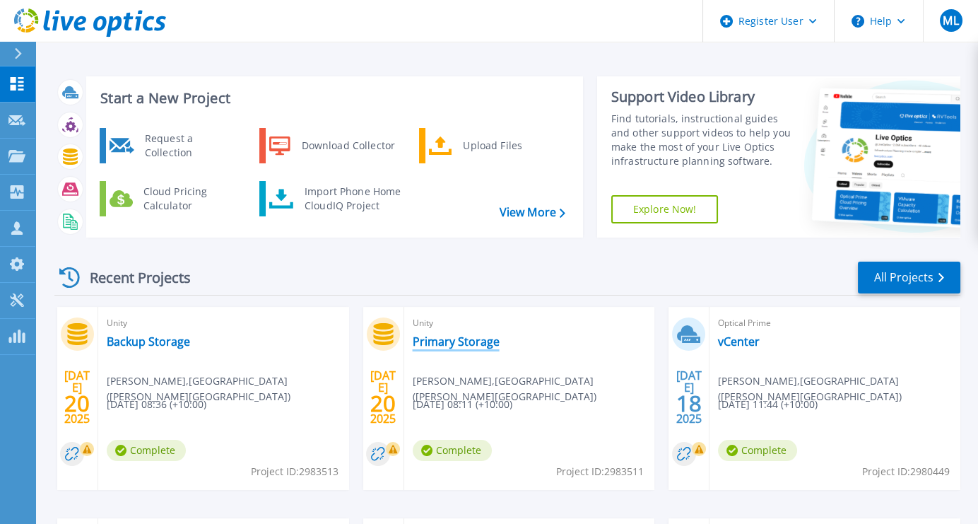
click at [440, 341] on link "Primary Storage" at bounding box center [456, 341] width 87 height 14
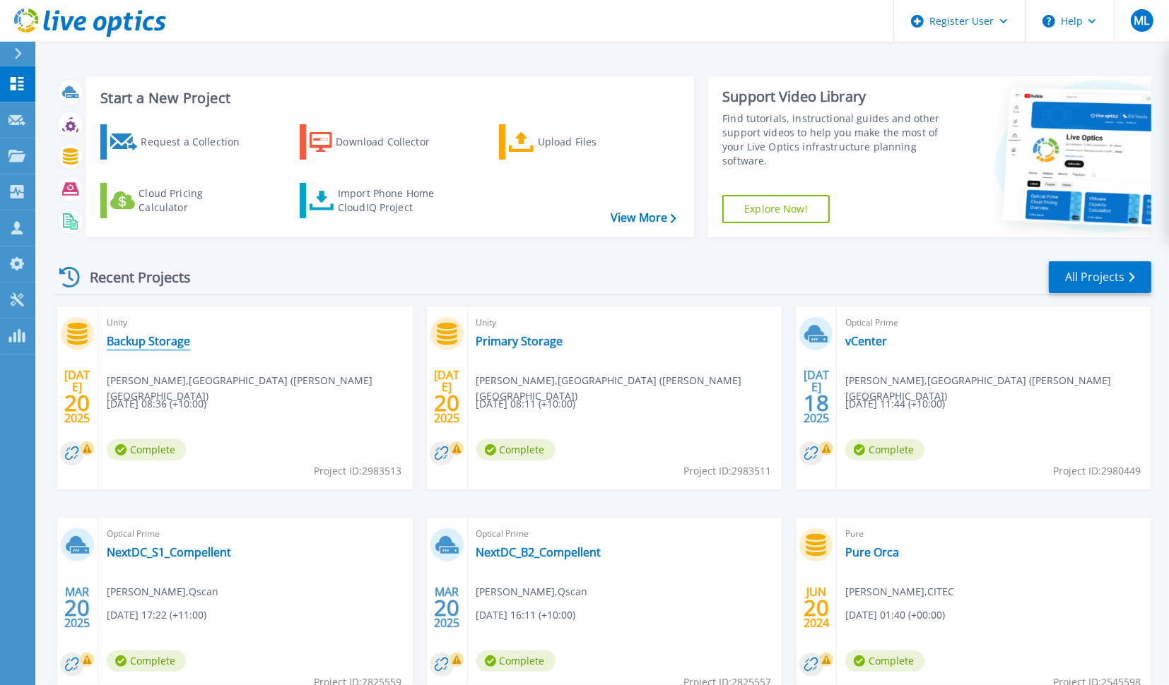
click at [124, 340] on link "Backup Storage" at bounding box center [148, 341] width 83 height 14
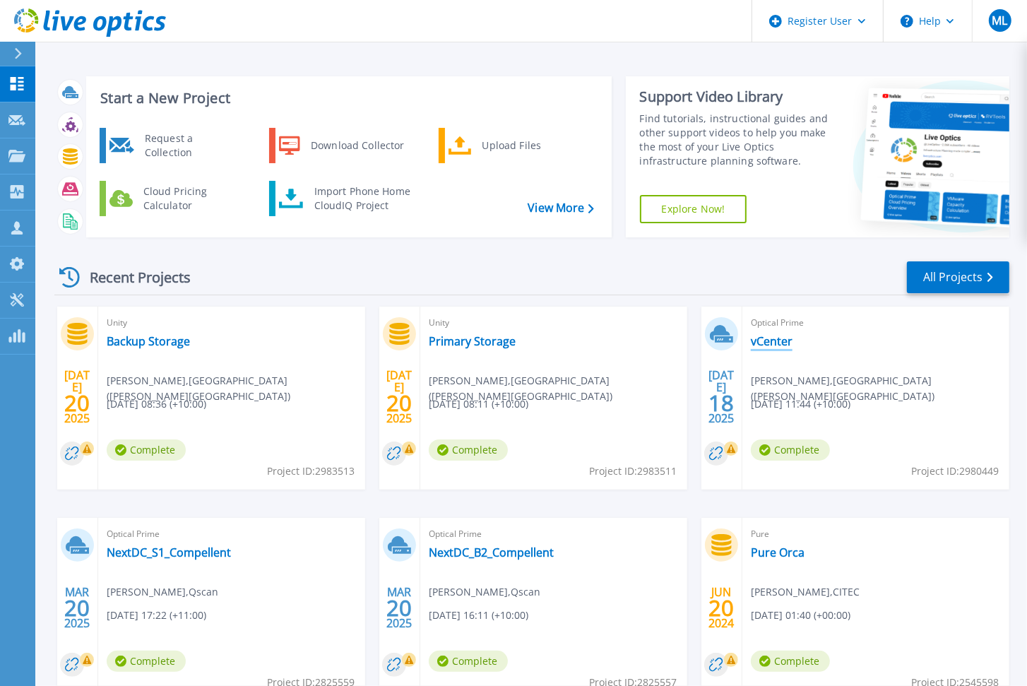
click at [768, 337] on link "vCenter" at bounding box center [772, 341] width 42 height 14
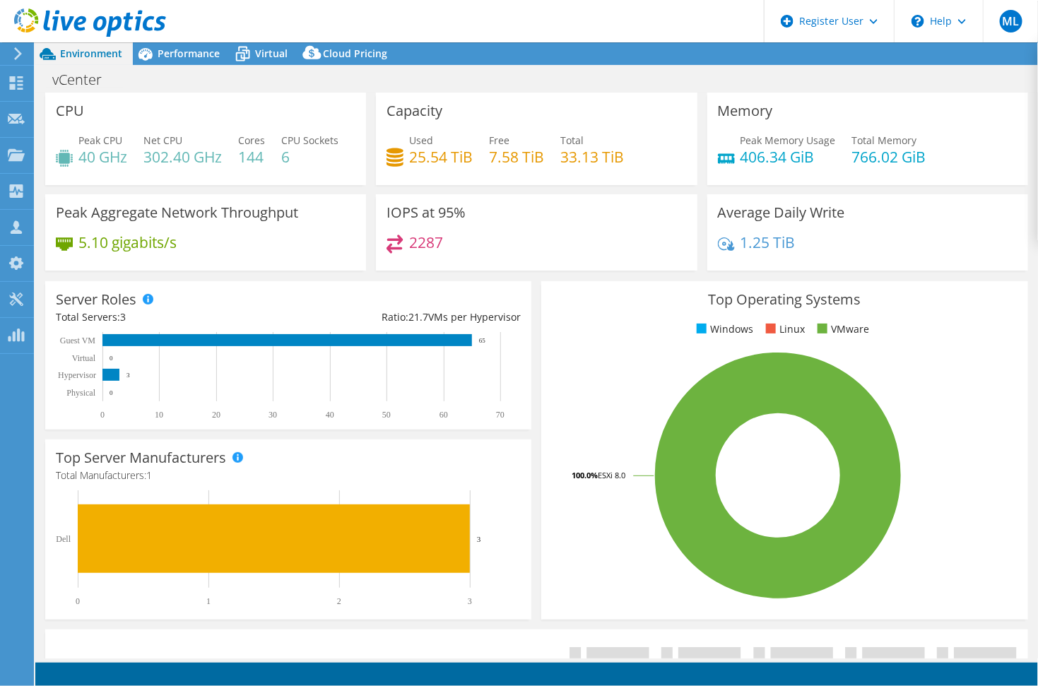
select select "[GEOGRAPHIC_DATA]"
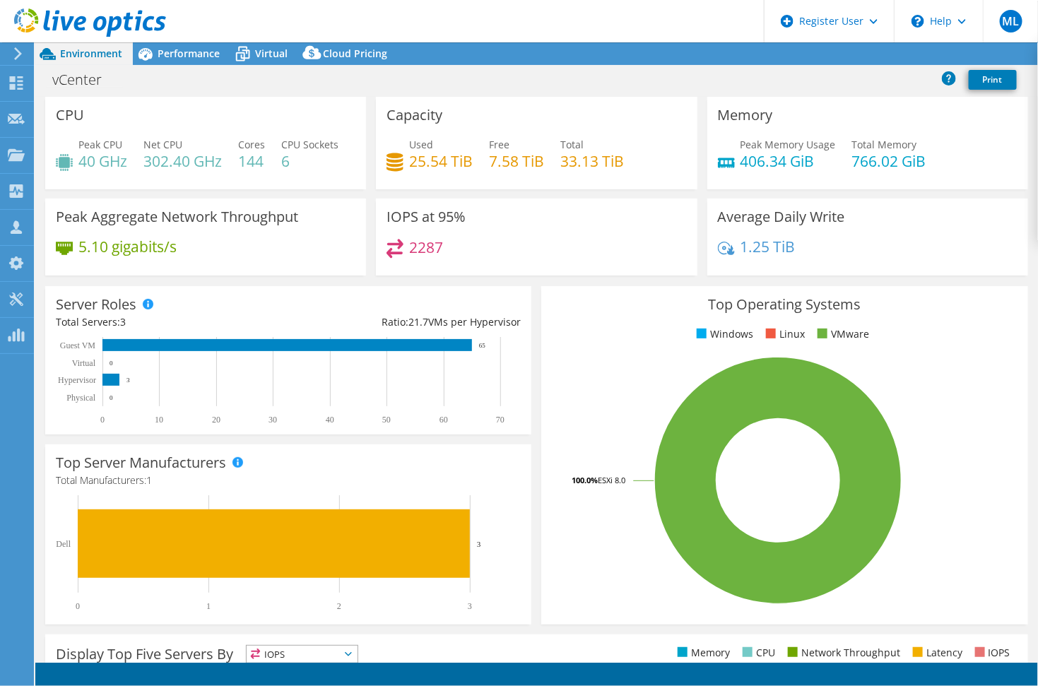
select select "AUD"
click at [184, 54] on span "Performance" at bounding box center [189, 53] width 62 height 13
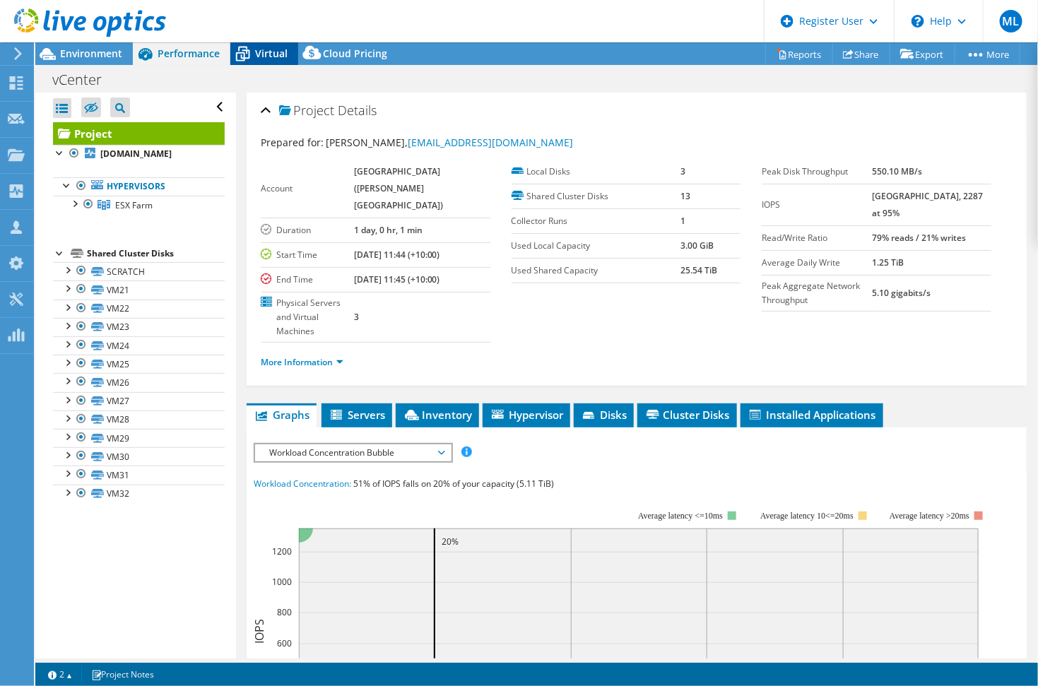
click at [270, 59] on span "Virtual" at bounding box center [271, 53] width 33 height 13
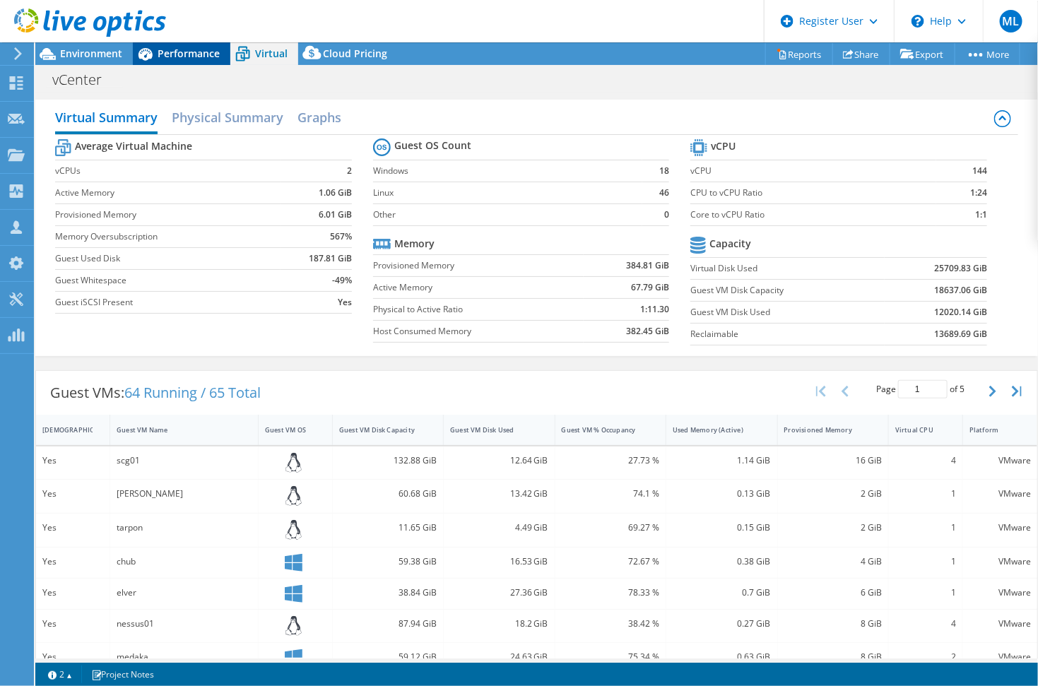
click at [197, 57] on span "Performance" at bounding box center [189, 53] width 62 height 13
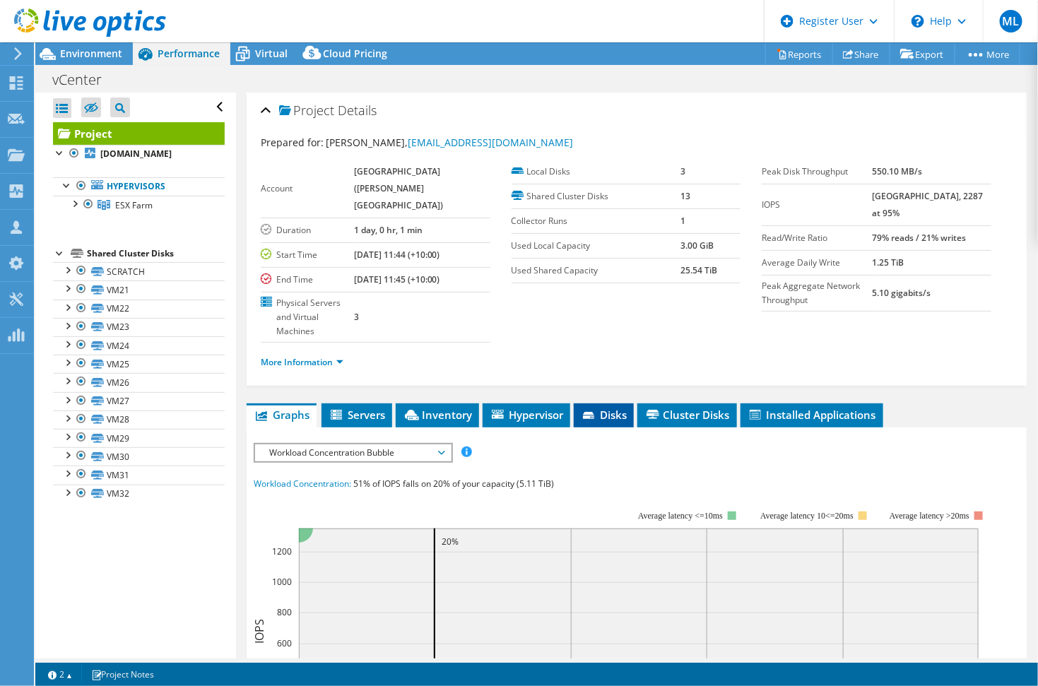
click at [617, 421] on span "Disks" at bounding box center [604, 415] width 46 height 14
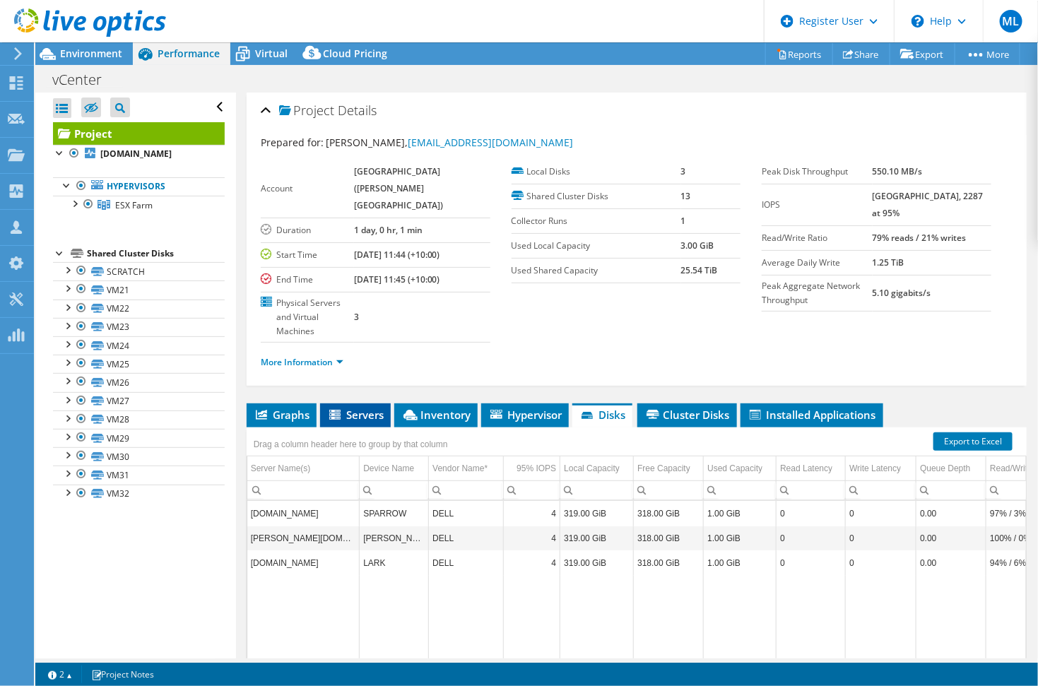
click at [348, 420] on span "Servers" at bounding box center [355, 415] width 57 height 14
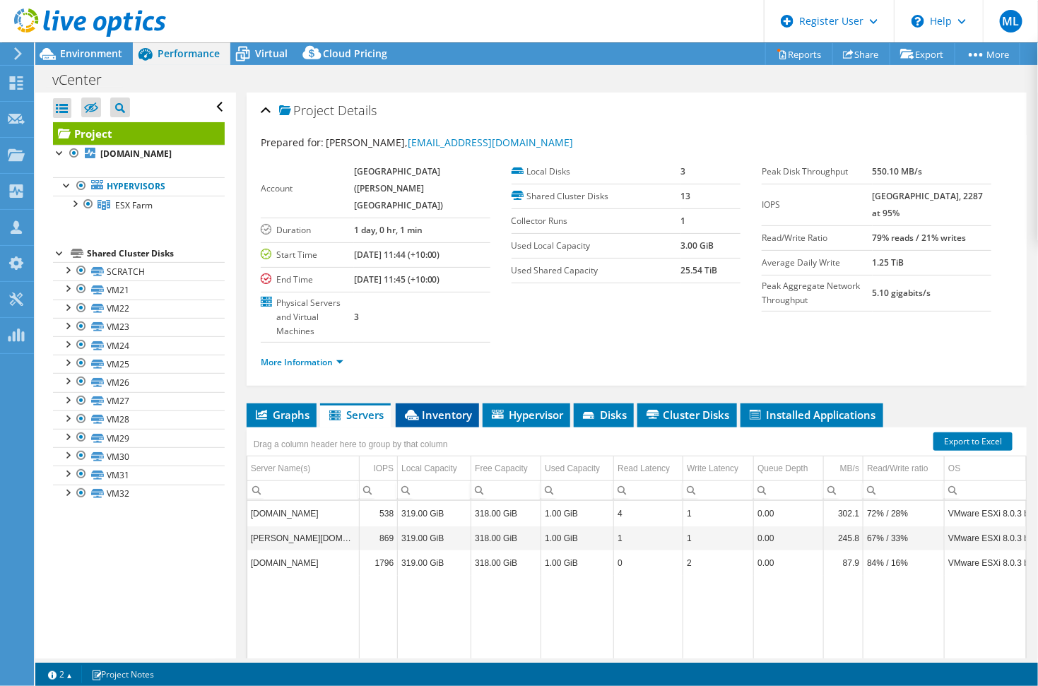
click at [448, 413] on span "Inventory" at bounding box center [437, 415] width 69 height 14
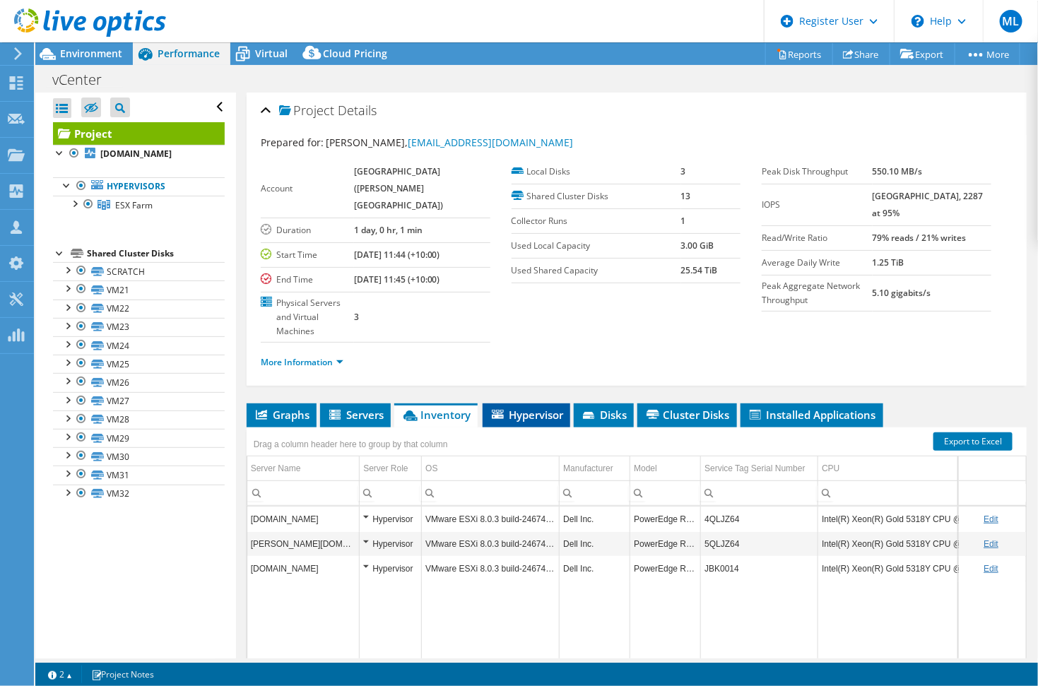
click at [533, 414] on span "Hypervisor" at bounding box center [526, 415] width 73 height 14
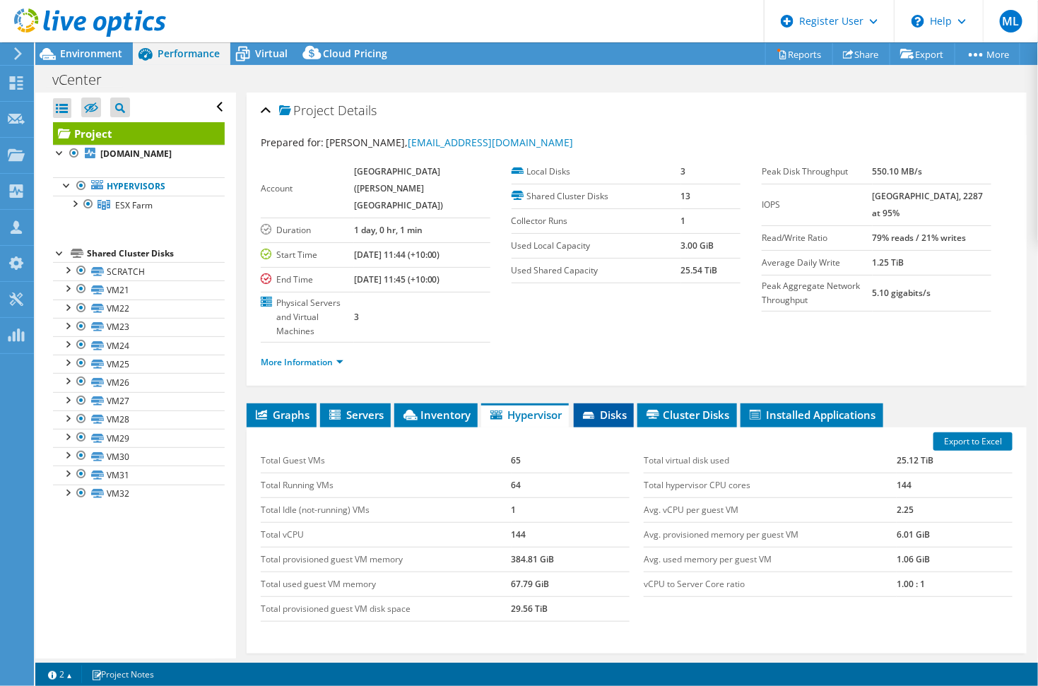
click at [608, 419] on span "Disks" at bounding box center [604, 415] width 46 height 14
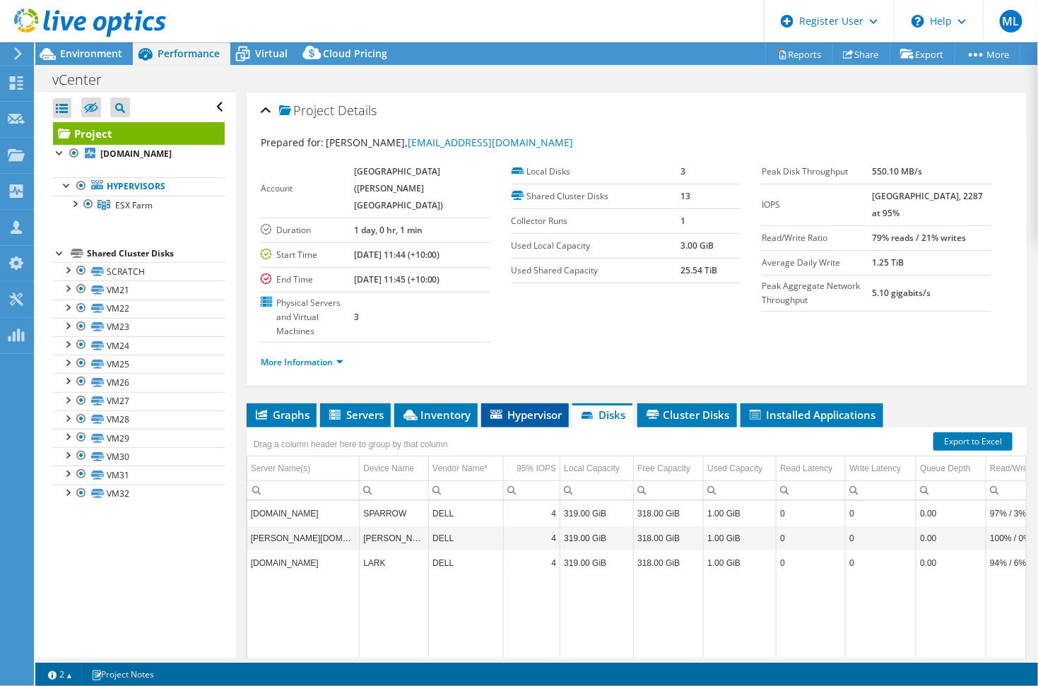
click at [541, 419] on span "Hypervisor" at bounding box center [524, 415] width 73 height 14
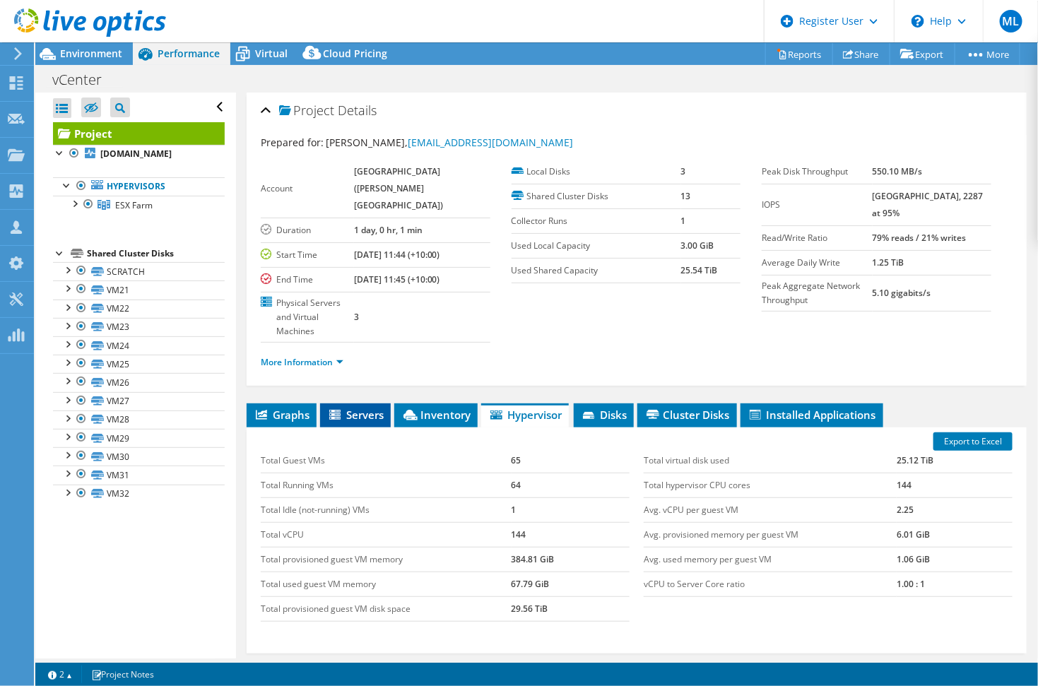
click at [368, 415] on span "Servers" at bounding box center [355, 415] width 57 height 14
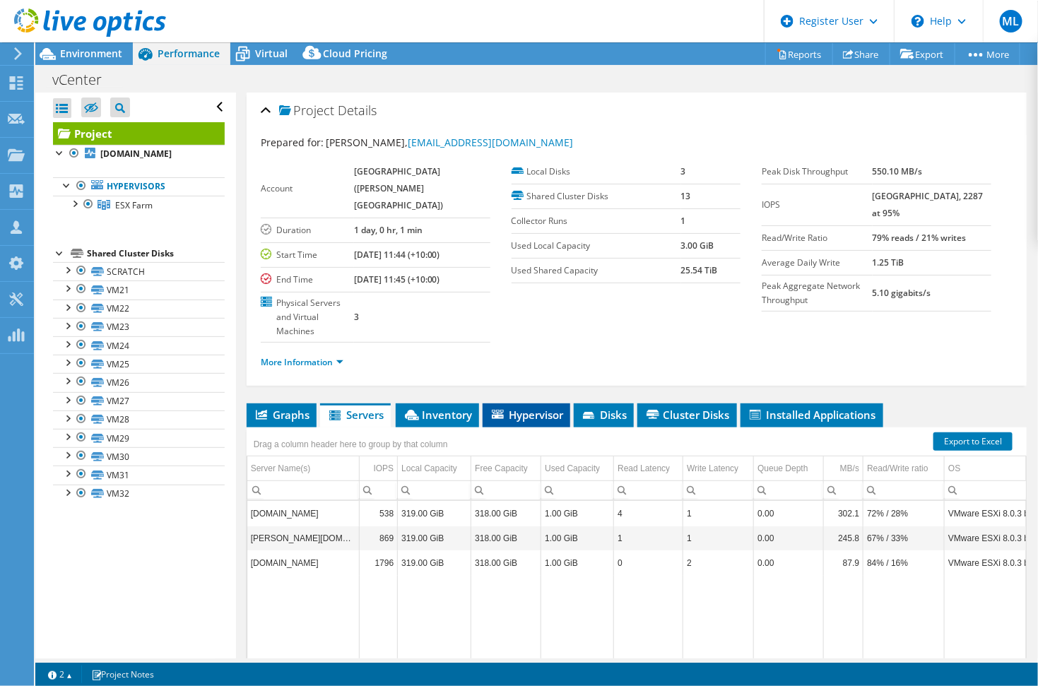
click at [536, 418] on span "Hypervisor" at bounding box center [526, 415] width 73 height 14
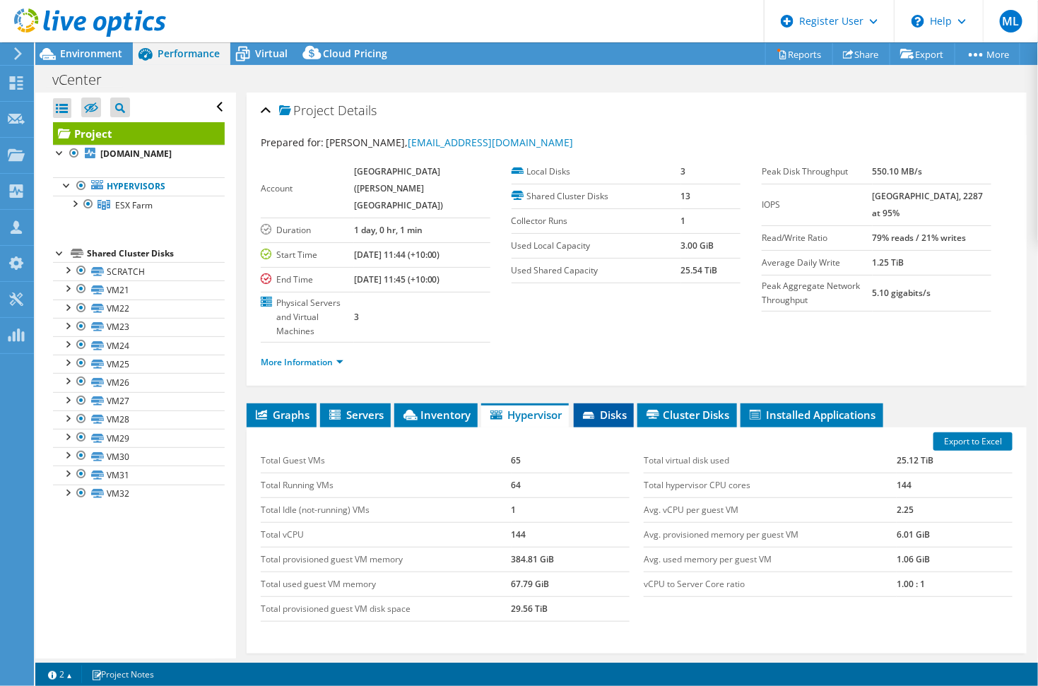
click at [607, 420] on span "Disks" at bounding box center [604, 415] width 46 height 14
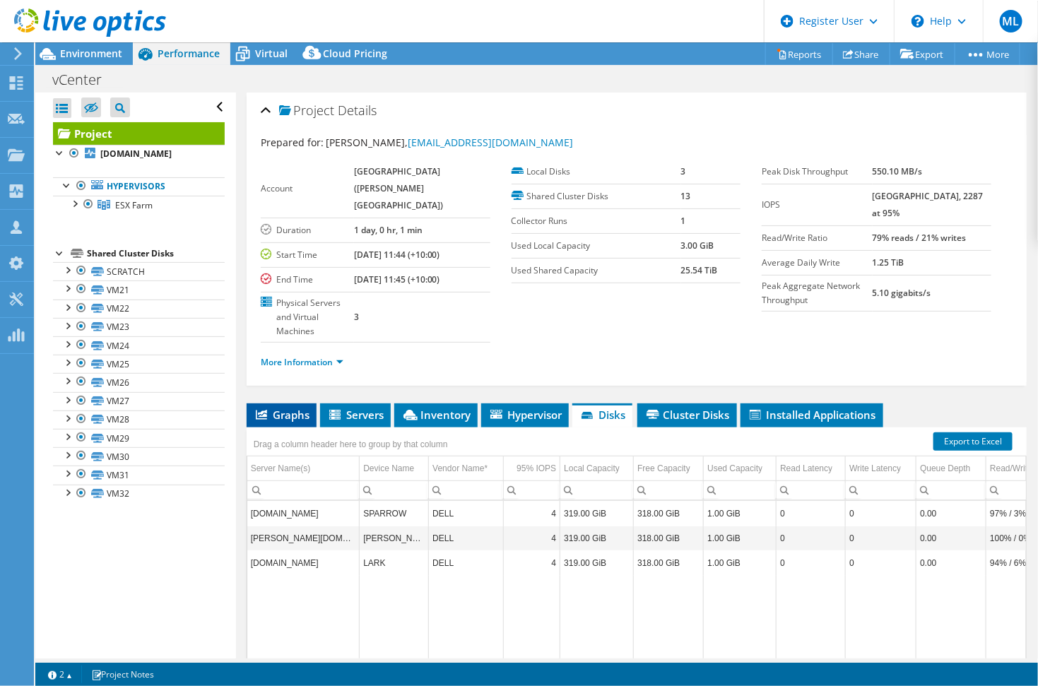
click at [294, 418] on span "Graphs" at bounding box center [282, 415] width 56 height 14
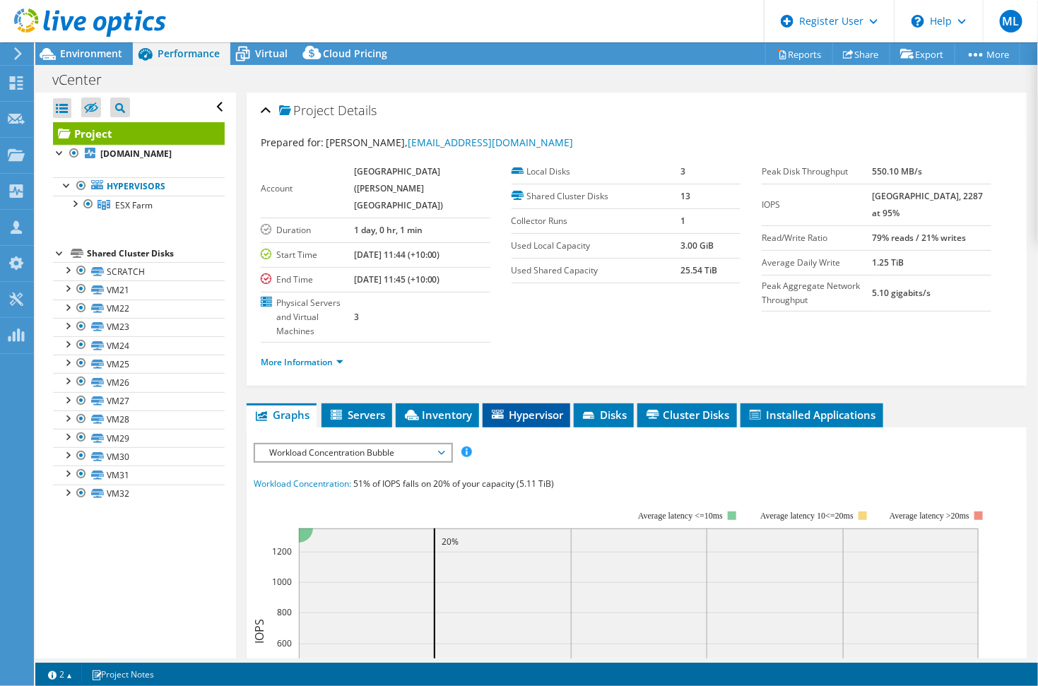
click at [519, 423] on li "Hypervisor" at bounding box center [527, 415] width 88 height 24
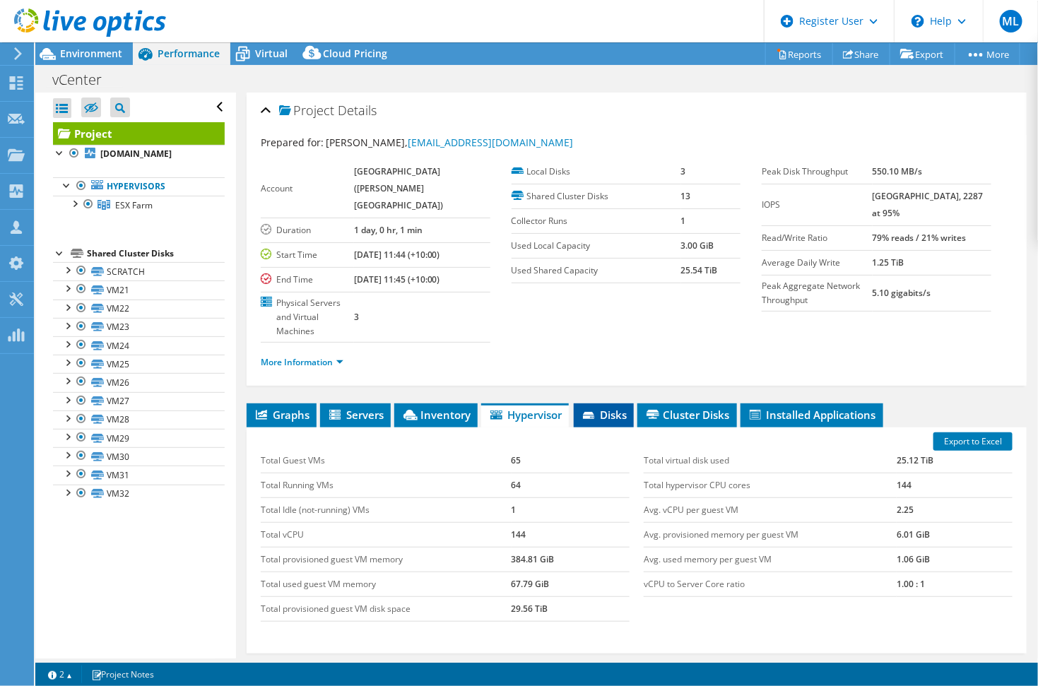
click at [621, 422] on span "Disks" at bounding box center [604, 415] width 46 height 14
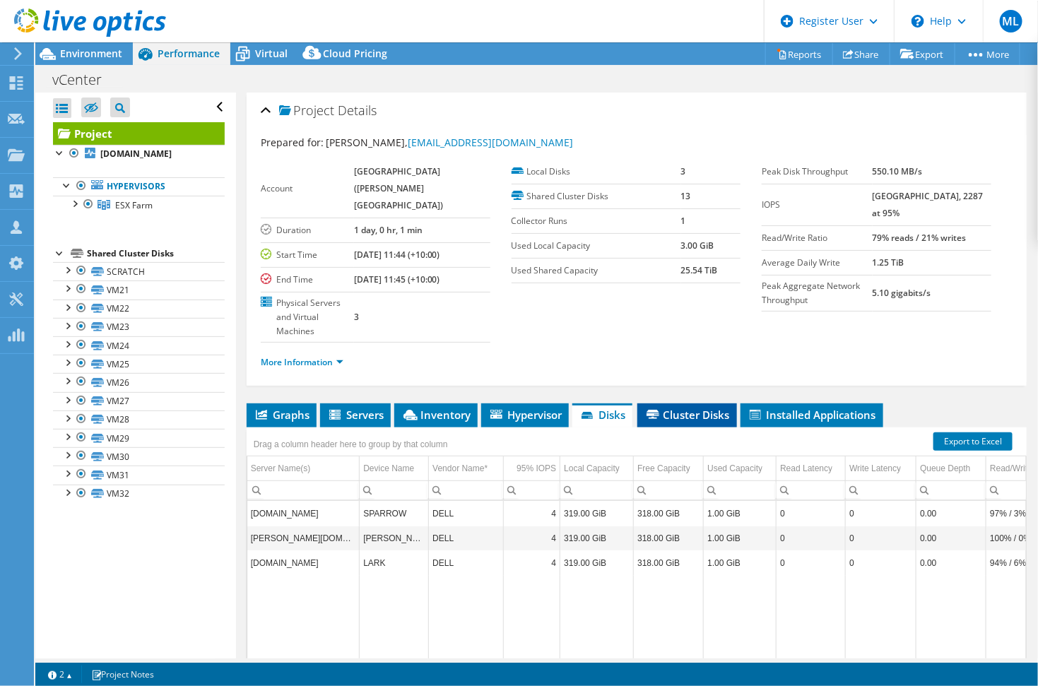
click at [707, 420] on span "Cluster Disks" at bounding box center [686, 415] width 85 height 14
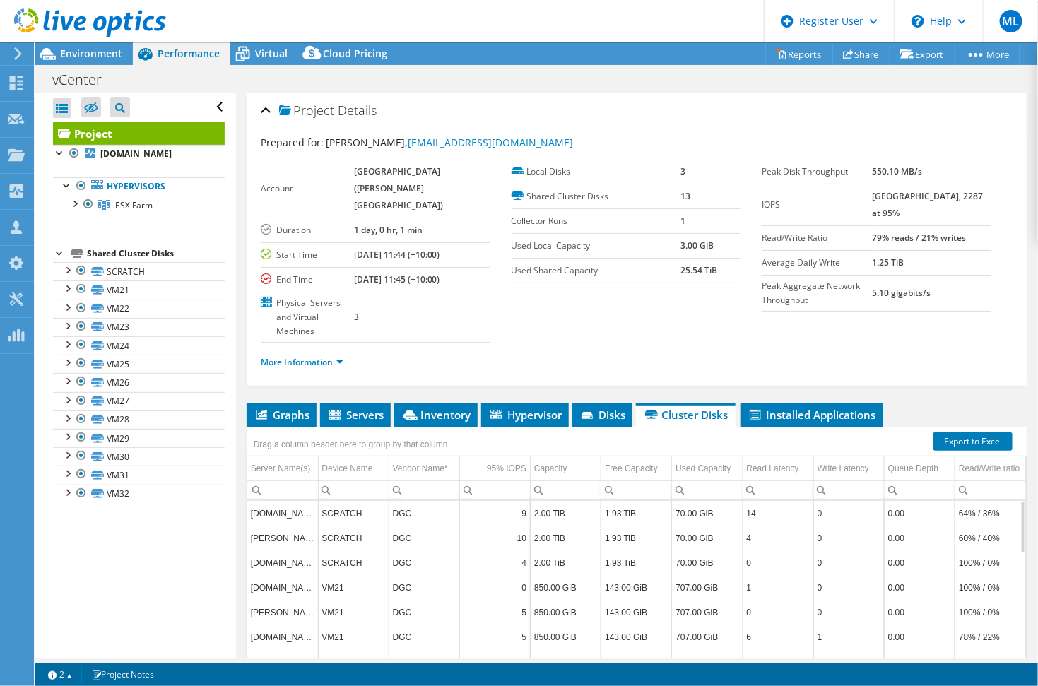
click at [684, 608] on td "707.00 GiB" at bounding box center [707, 612] width 71 height 25
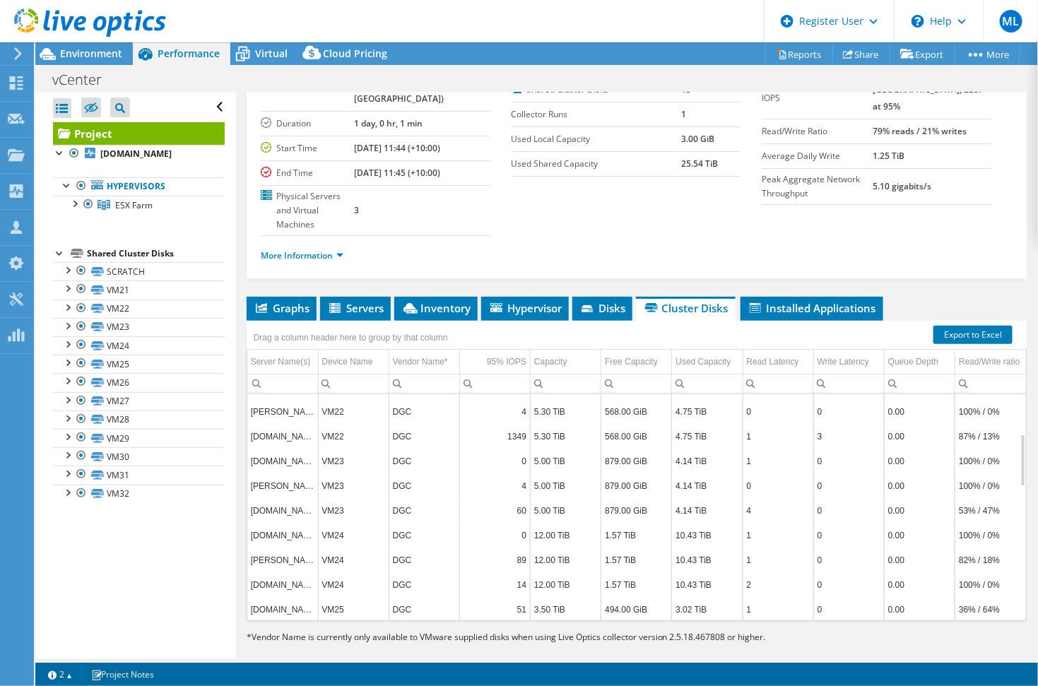
scroll to position [124, 0]
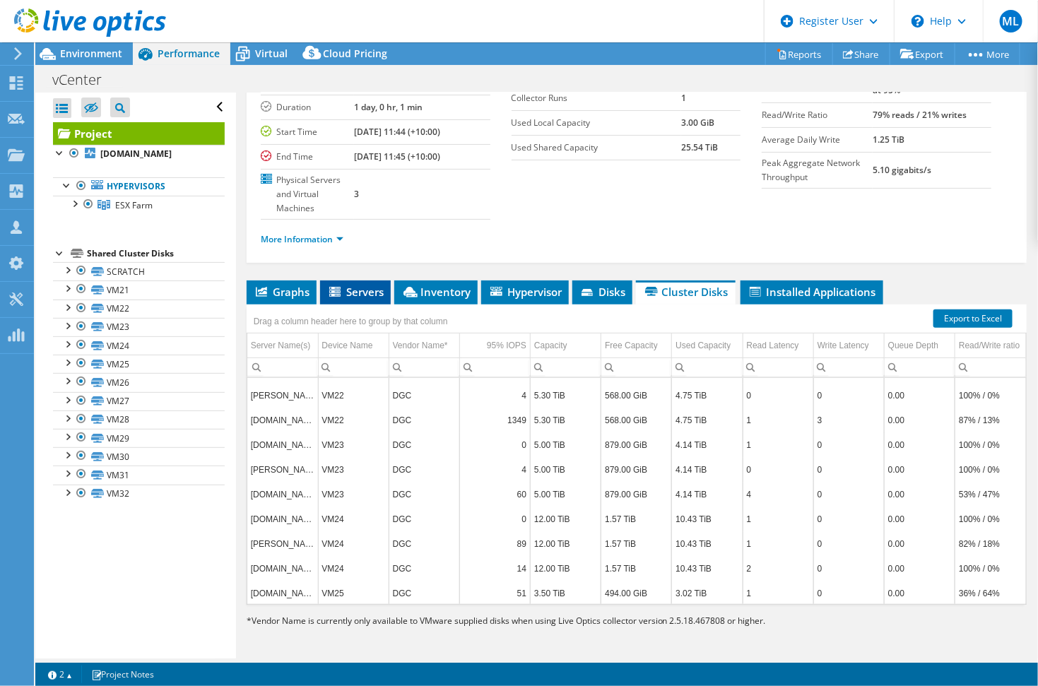
click at [358, 297] on span "Servers" at bounding box center [355, 292] width 57 height 14
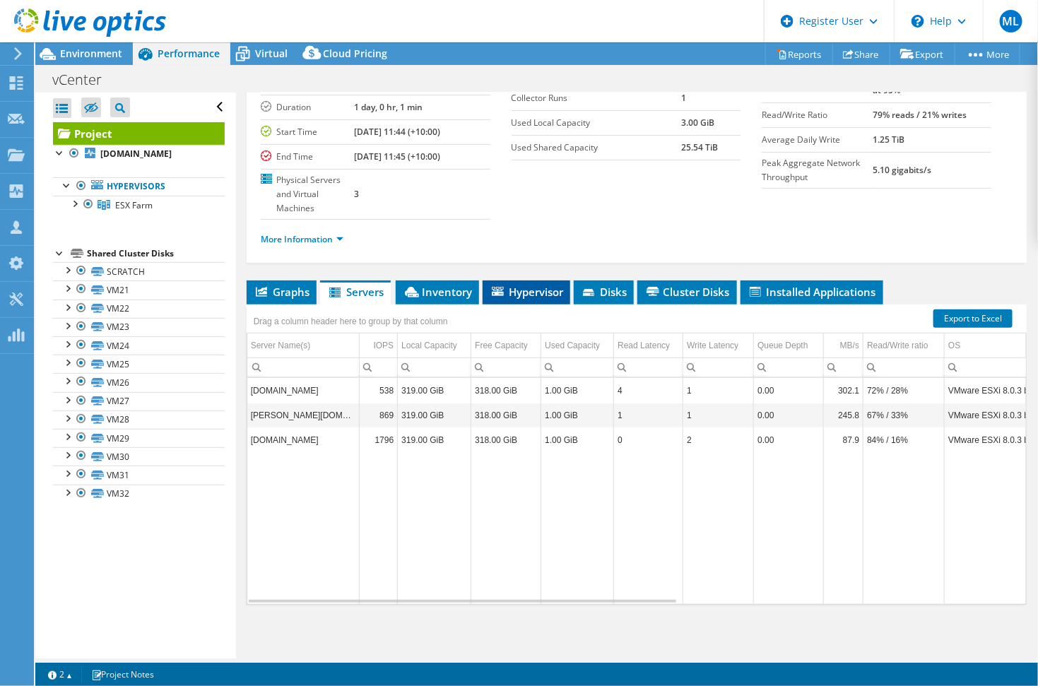
click at [517, 285] on span "Hypervisor" at bounding box center [526, 292] width 73 height 14
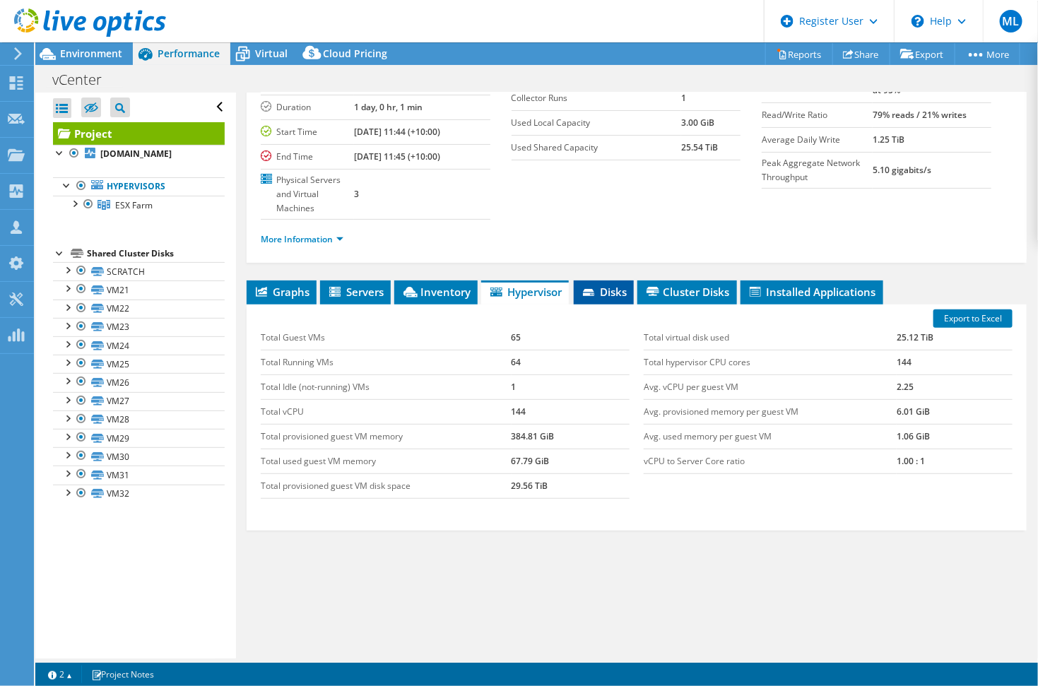
click at [619, 288] on span "Disks" at bounding box center [604, 292] width 46 height 14
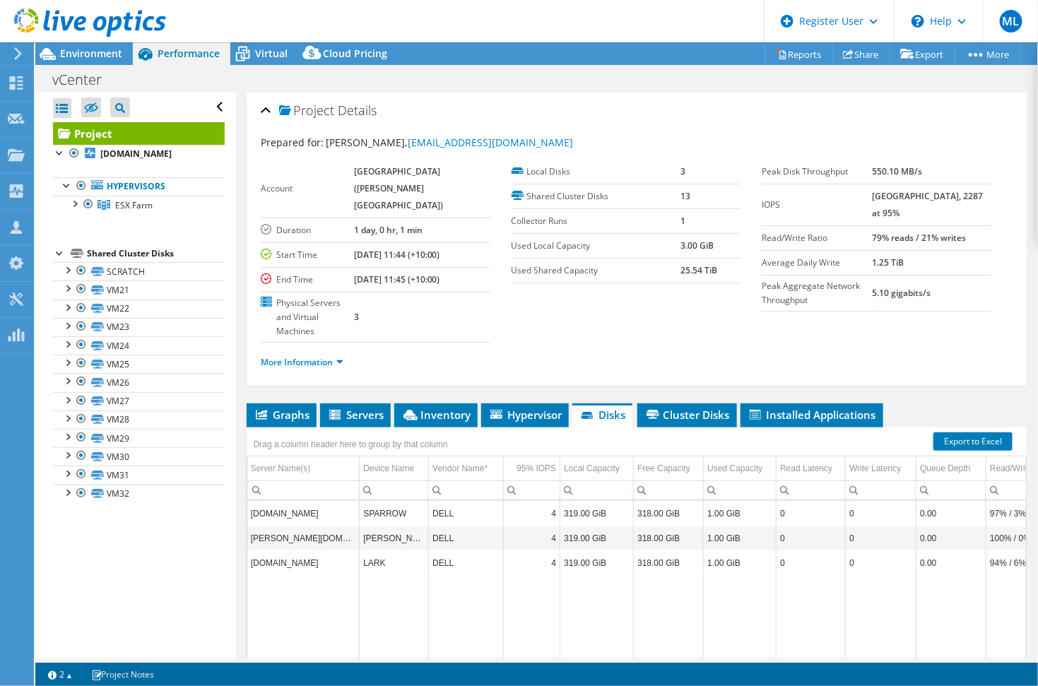
scroll to position [0, 0]
